Goal: Transaction & Acquisition: Purchase product/service

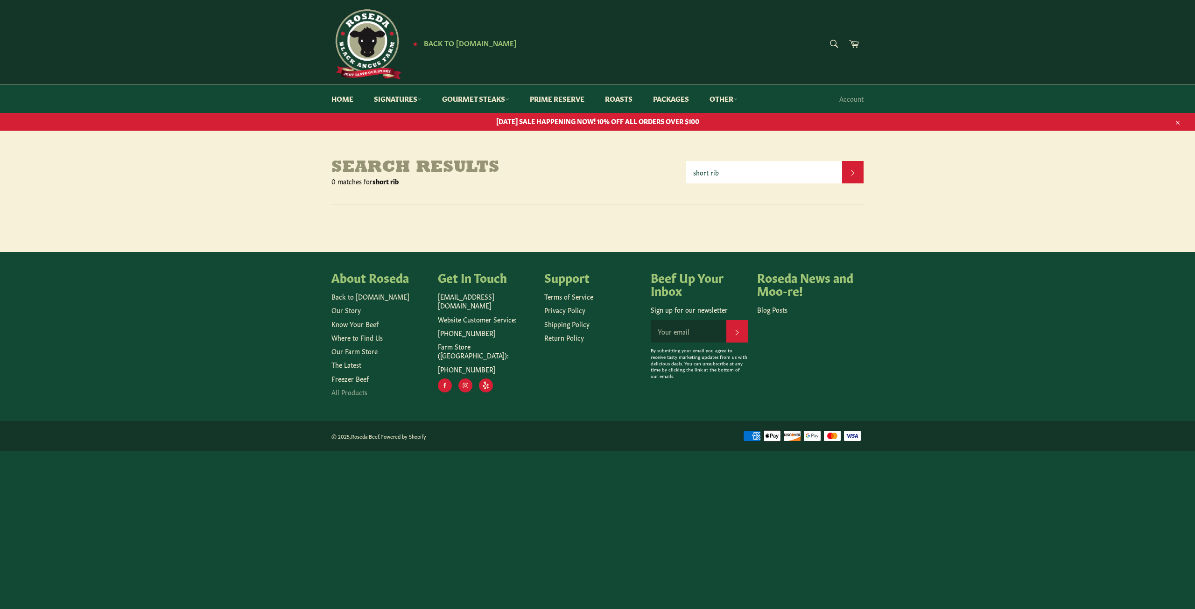
click at [353, 392] on link "All Products" at bounding box center [349, 391] width 36 height 9
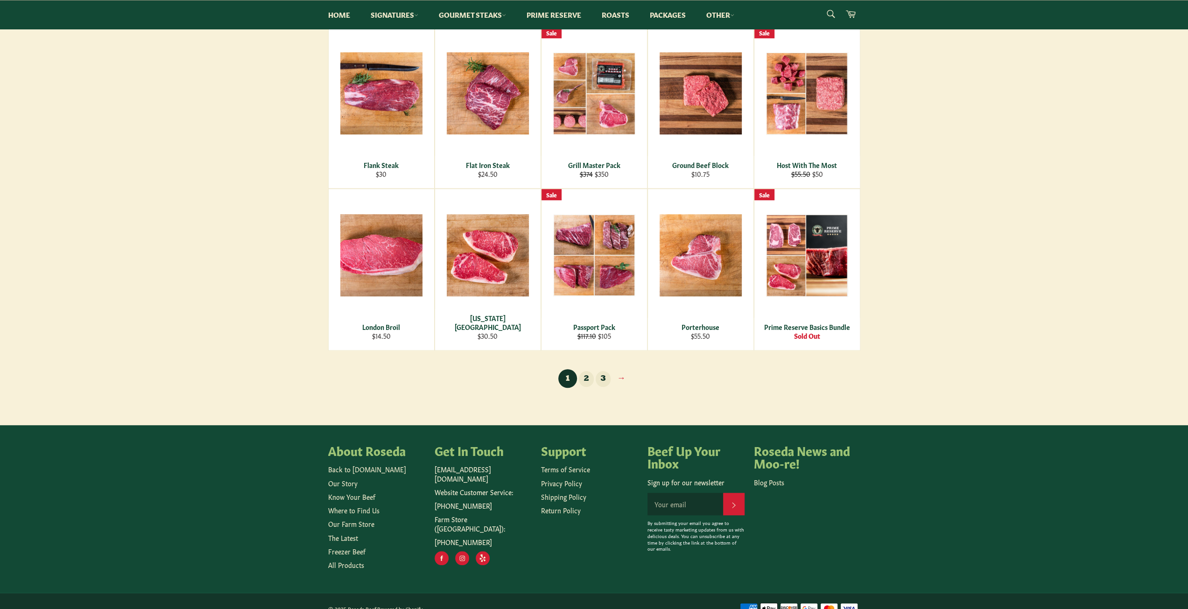
scroll to position [510, 0]
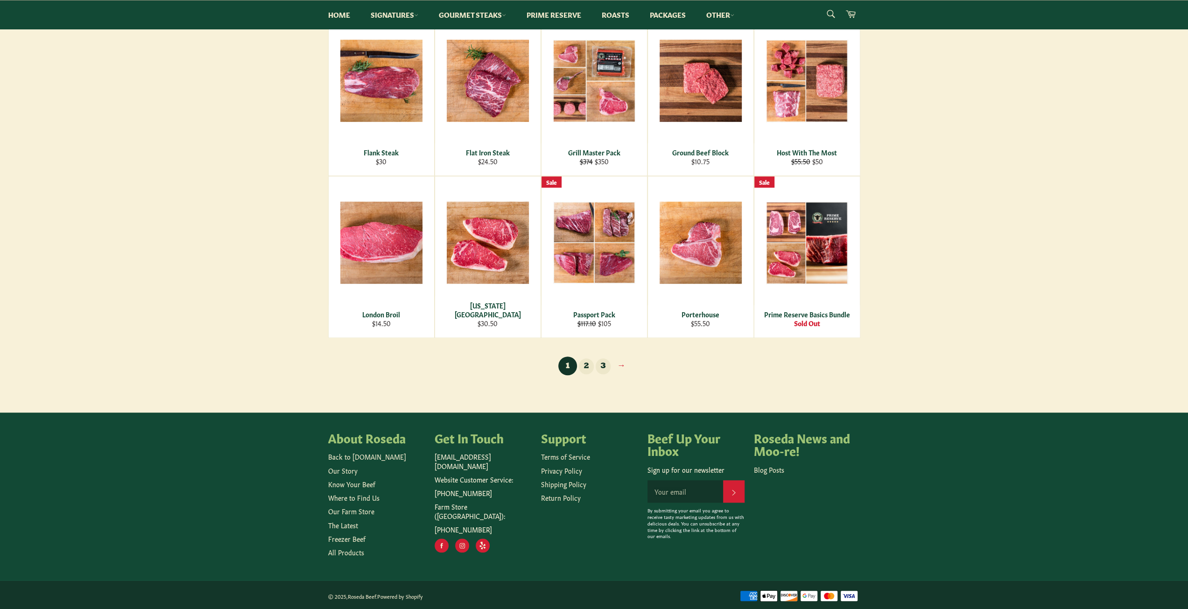
click at [602, 366] on link "3" at bounding box center [602, 366] width 15 height 16
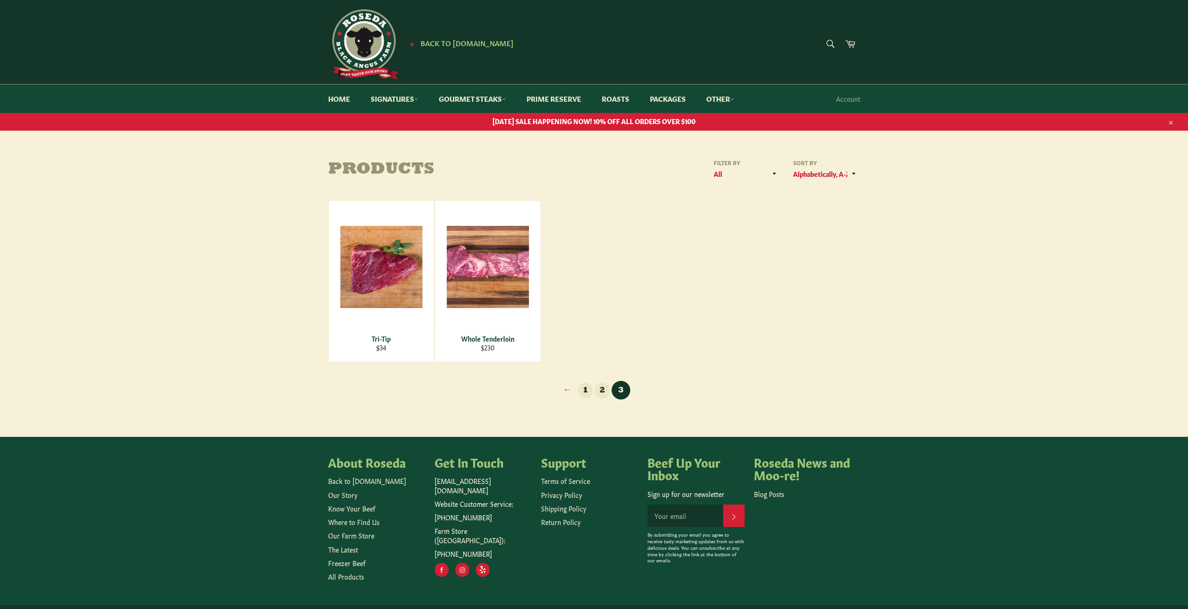
click at [601, 389] on link "2" at bounding box center [602, 391] width 15 height 16
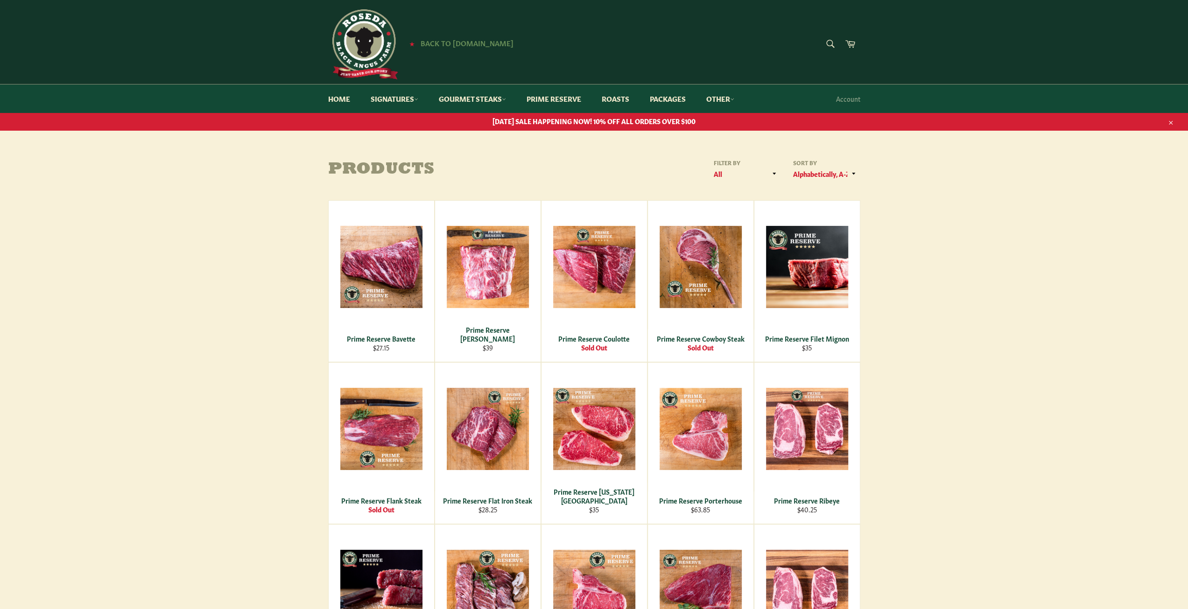
click at [447, 45] on span "Back to [DOMAIN_NAME]" at bounding box center [466, 43] width 93 height 10
